Goal: Task Accomplishment & Management: Complete application form

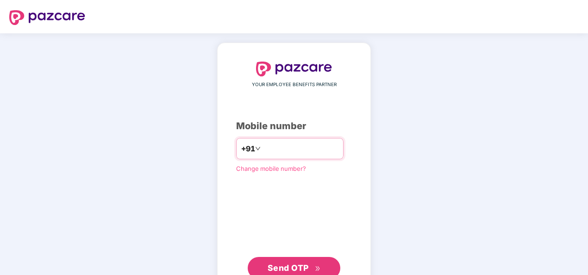
click at [262, 143] on input "number" at bounding box center [300, 148] width 76 height 15
type input "**********"
